Goal: Entertainment & Leisure: Browse casually

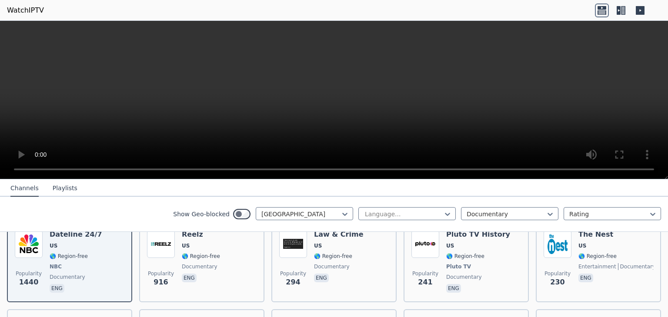
scroll to position [95, 0]
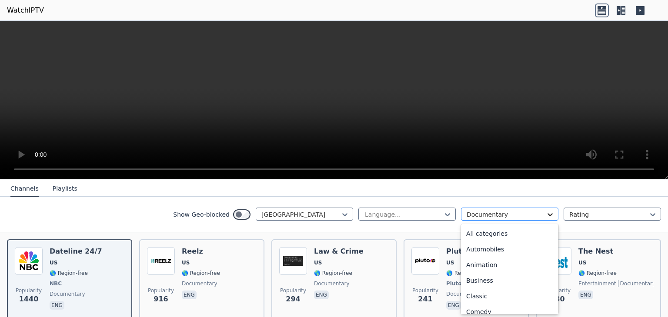
click at [546, 215] on icon at bounding box center [550, 214] width 9 height 9
click at [497, 266] on div "News" at bounding box center [509, 269] width 97 height 16
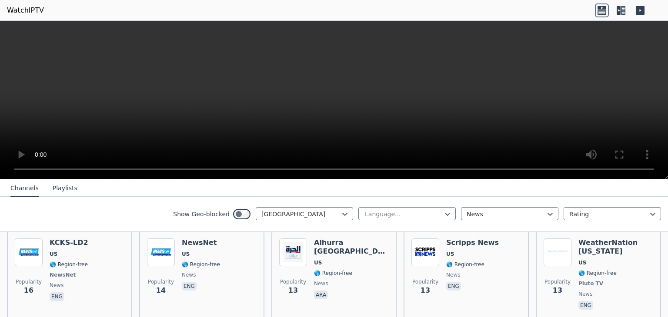
scroll to position [1654, 0]
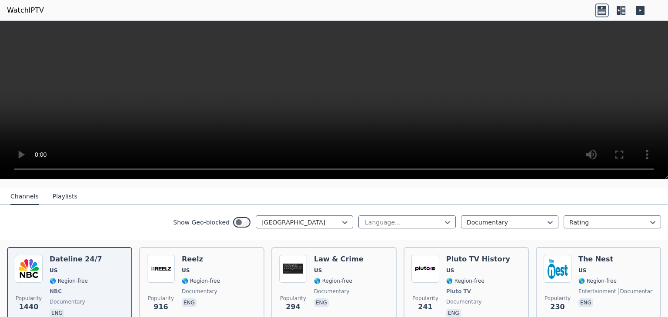
scroll to position [104, 0]
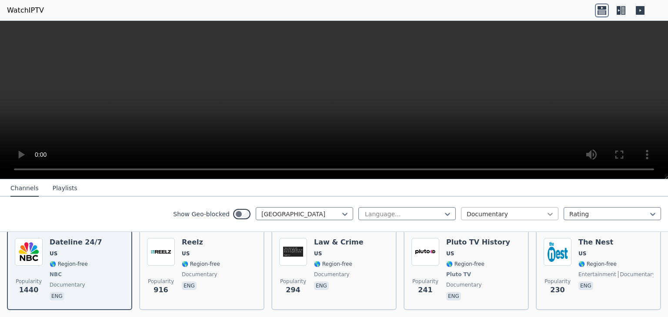
click at [546, 215] on icon at bounding box center [550, 214] width 9 height 9
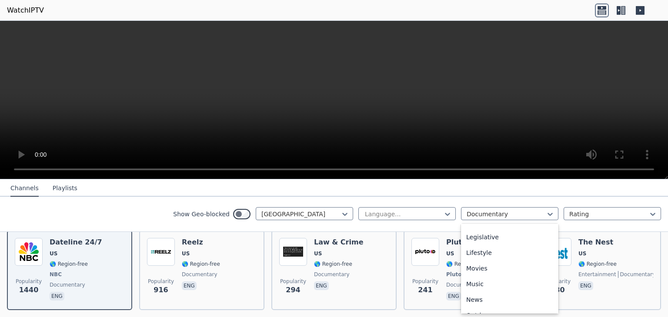
scroll to position [202, 0]
click at [484, 266] on div "Movies" at bounding box center [509, 267] width 97 height 16
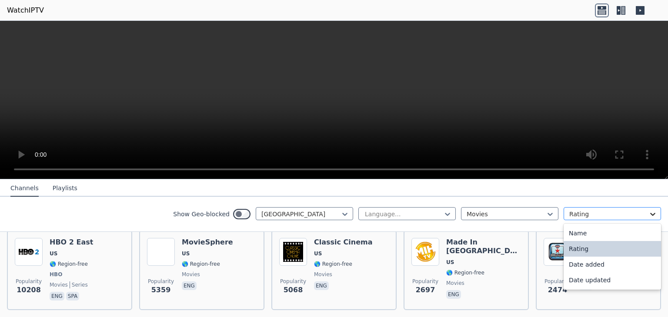
click at [650, 212] on icon at bounding box center [652, 214] width 9 height 9
click at [593, 268] on div "Date added" at bounding box center [611, 265] width 97 height 16
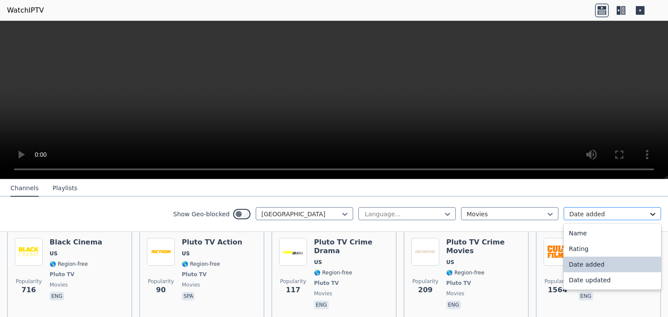
click at [649, 213] on icon at bounding box center [652, 214] width 9 height 9
click at [578, 282] on div "Date updated" at bounding box center [611, 281] width 97 height 16
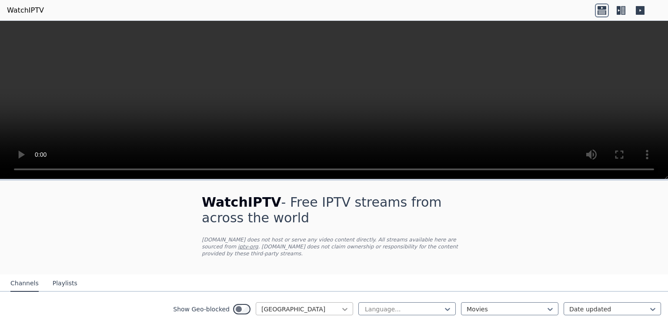
click at [340, 305] on icon at bounding box center [344, 309] width 9 height 9
click at [342, 308] on icon at bounding box center [344, 309] width 5 height 3
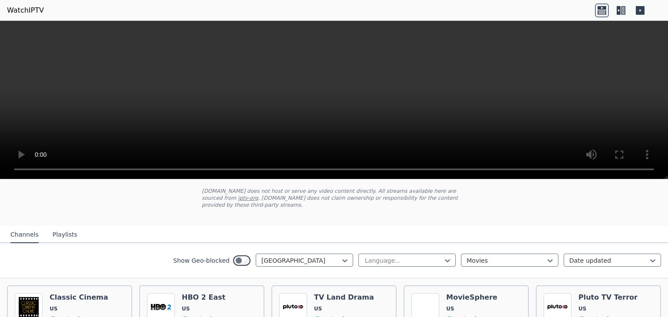
scroll to position [72, 0]
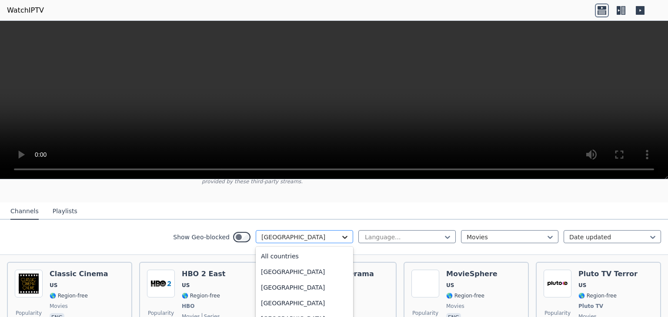
click at [340, 233] on icon at bounding box center [344, 237] width 9 height 9
click at [287, 298] on div "Uganda" at bounding box center [304, 302] width 97 height 16
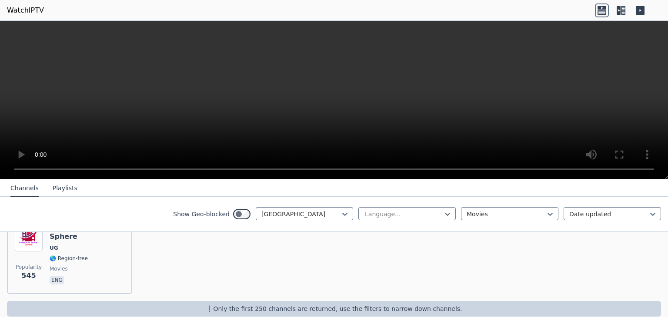
scroll to position [123, 0]
